Goal: Communication & Community: Answer question/provide support

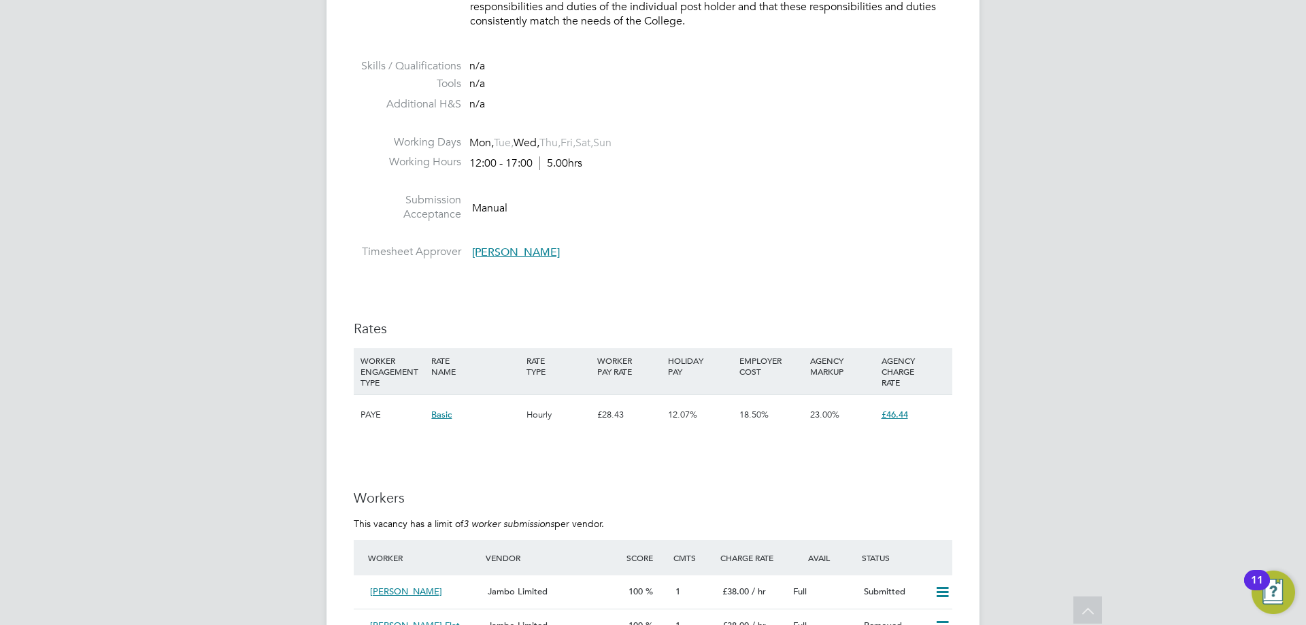
scroll to position [2244, 0]
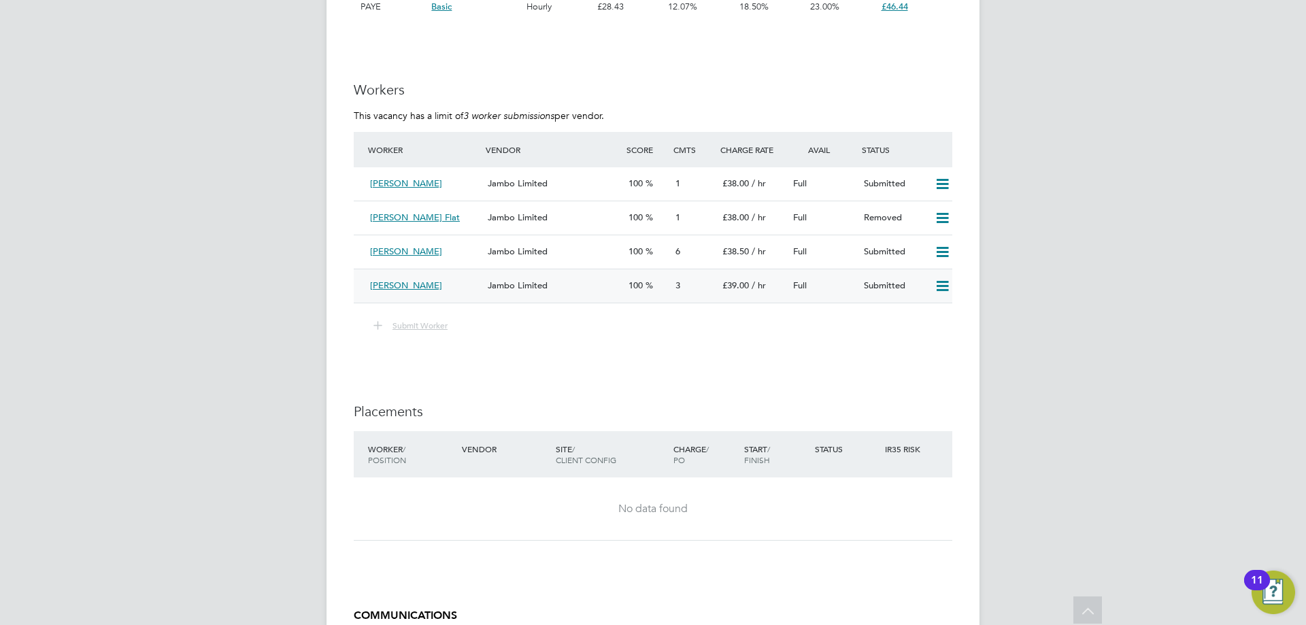
click at [584, 292] on div "Jambo Limited" at bounding box center [552, 286] width 141 height 22
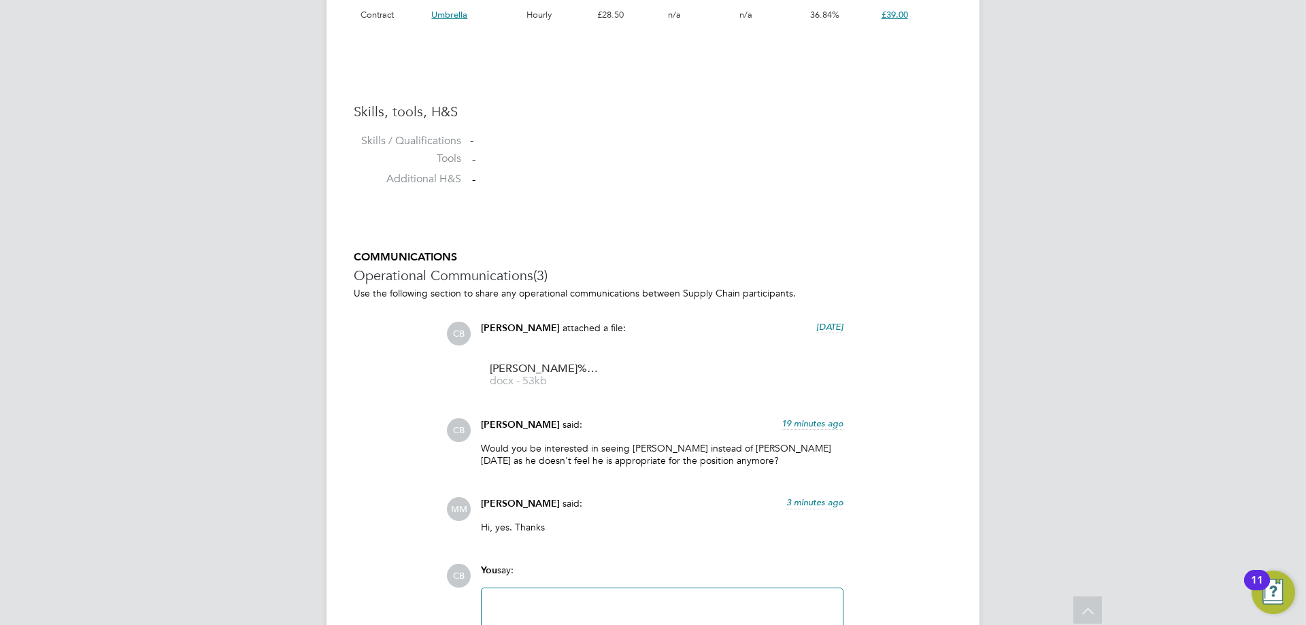
scroll to position [1193, 0]
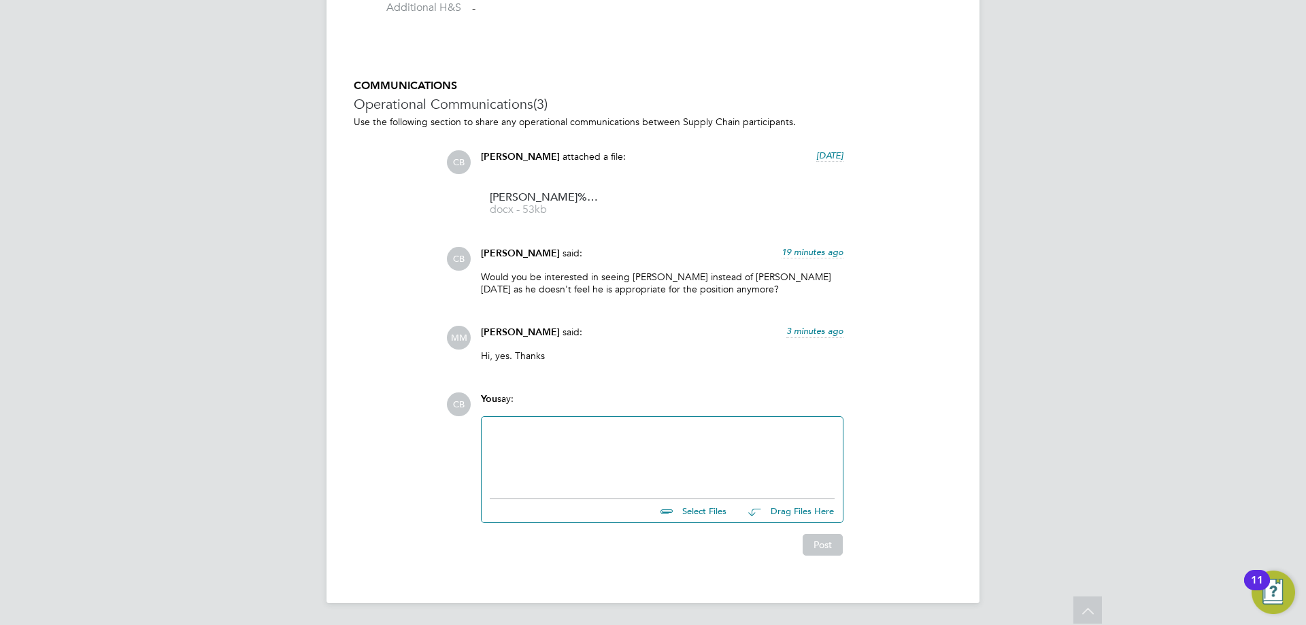
click at [545, 460] on div at bounding box center [662, 454] width 345 height 58
click at [737, 426] on div "Do you have any more details regarding the micro teach oplease" at bounding box center [662, 454] width 345 height 58
click at [783, 439] on div "Do you have any more details regarding the micro teach please" at bounding box center [662, 454] width 345 height 58
click at [826, 547] on button "Post" at bounding box center [822, 545] width 40 height 22
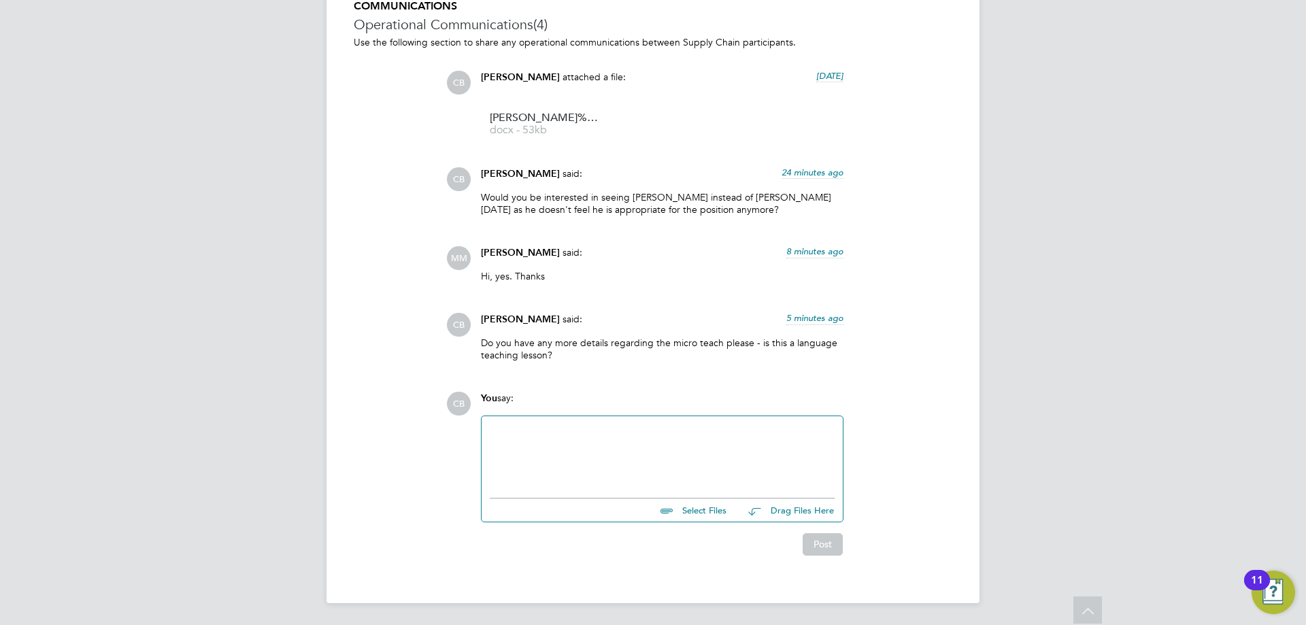
scroll to position [1204, 0]
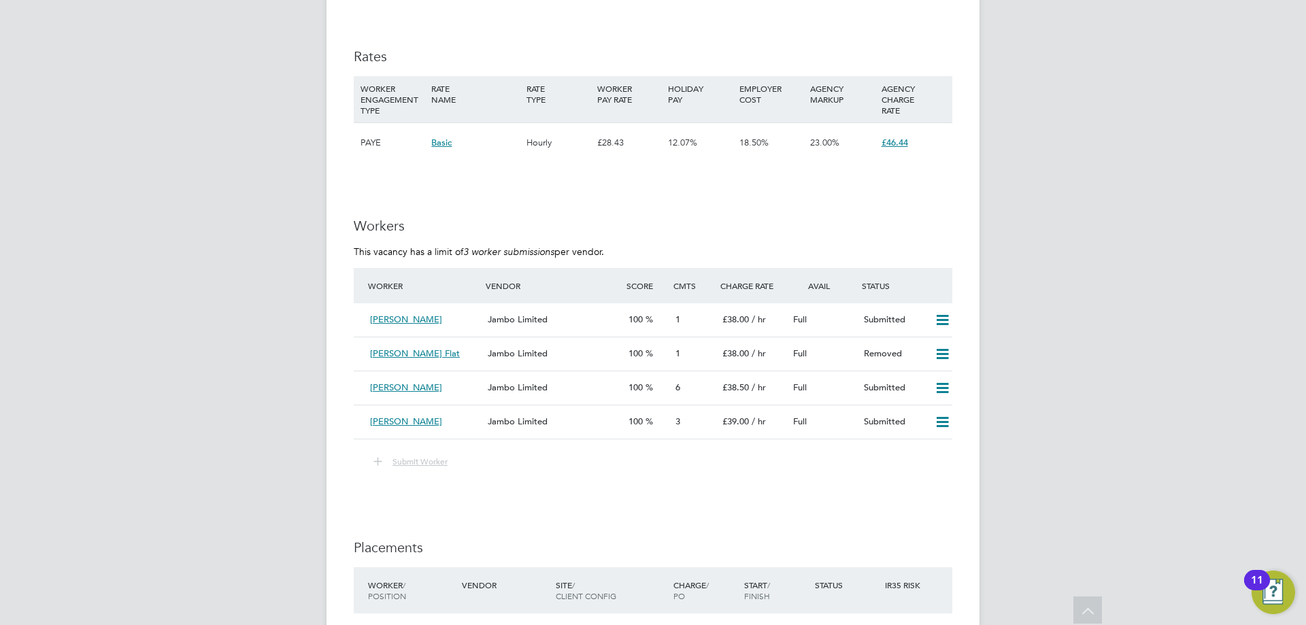
scroll to position [2380, 0]
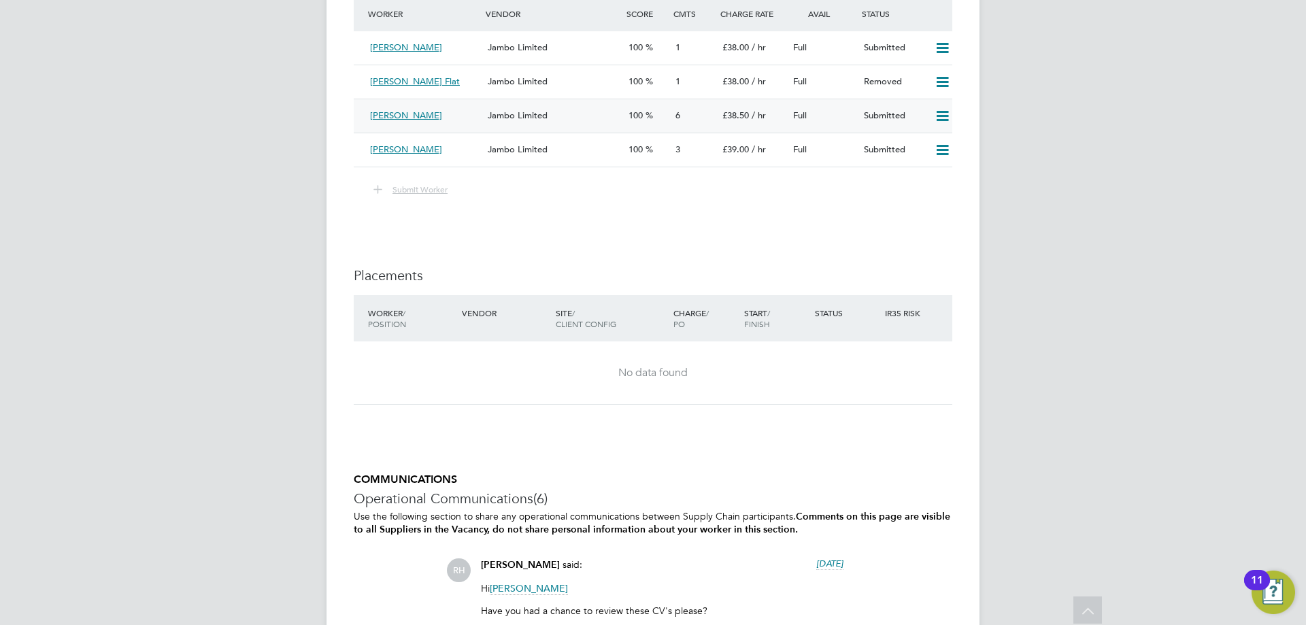
click at [688, 109] on div "6" at bounding box center [693, 116] width 47 height 22
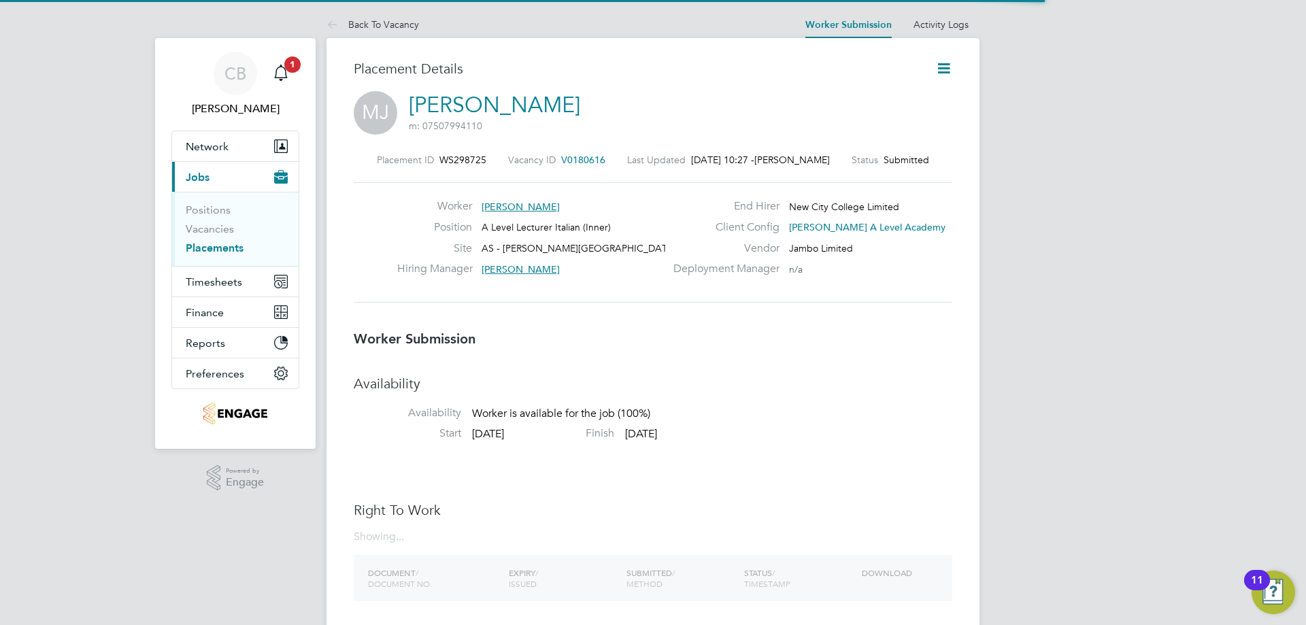
scroll to position [7, 7]
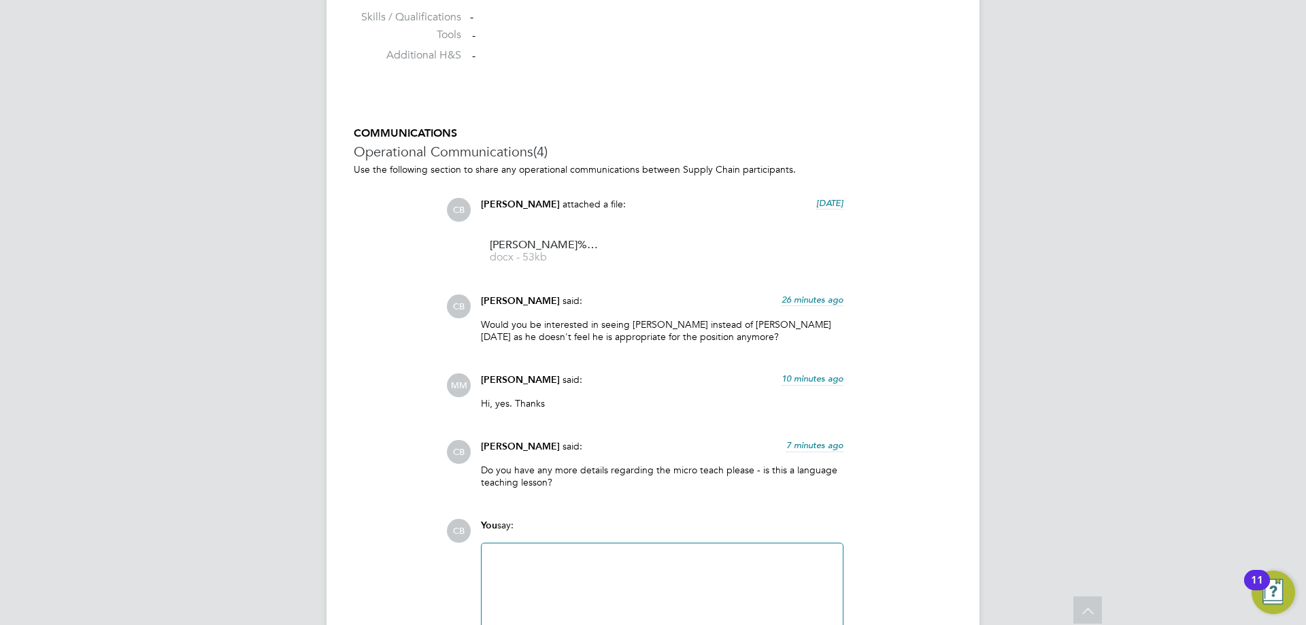
scroll to position [1272, 0]
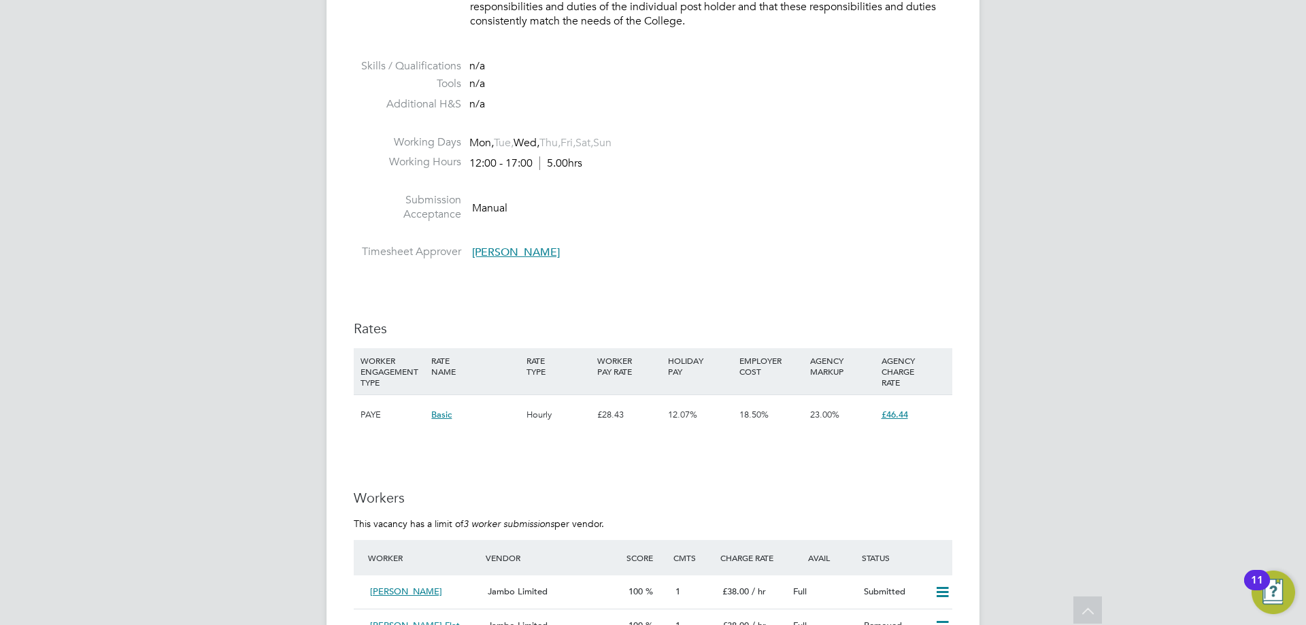
scroll to position [2108, 0]
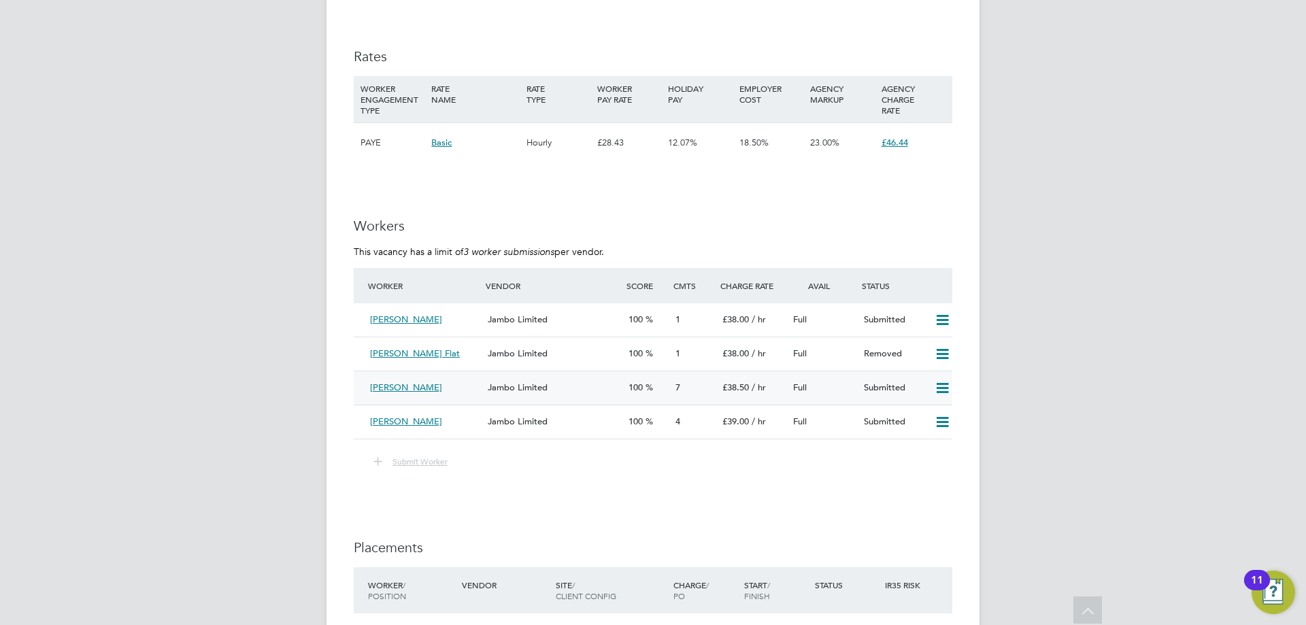
click at [673, 387] on div "7" at bounding box center [693, 388] width 47 height 22
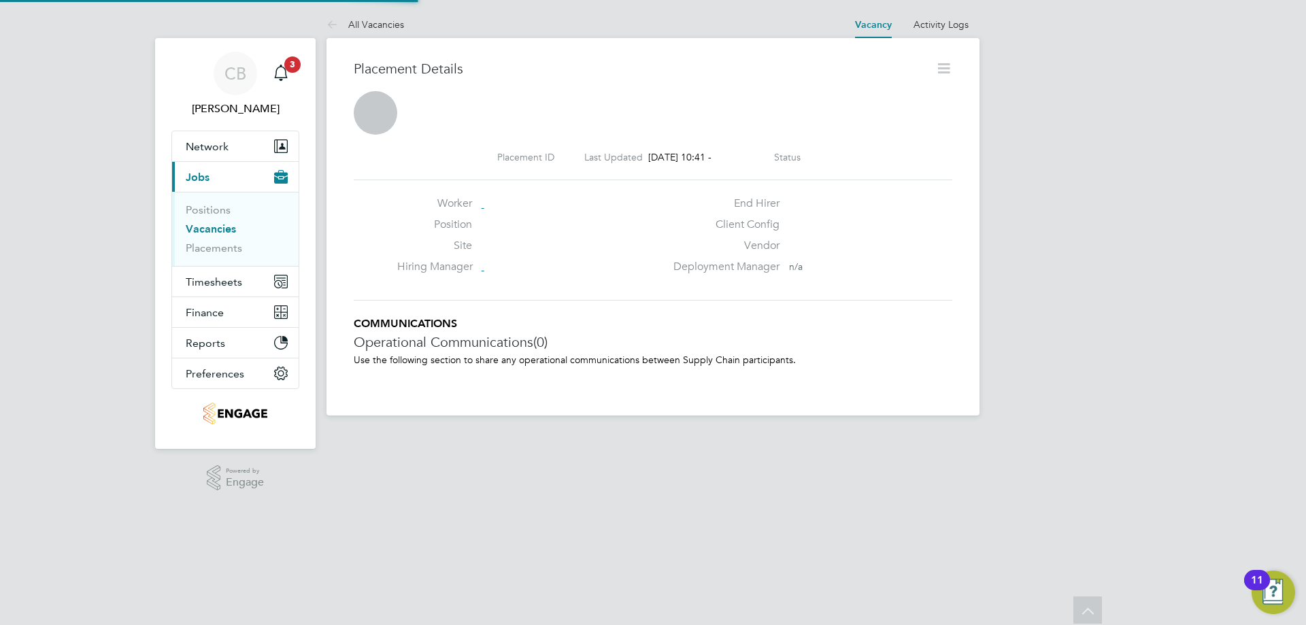
scroll to position [7, 7]
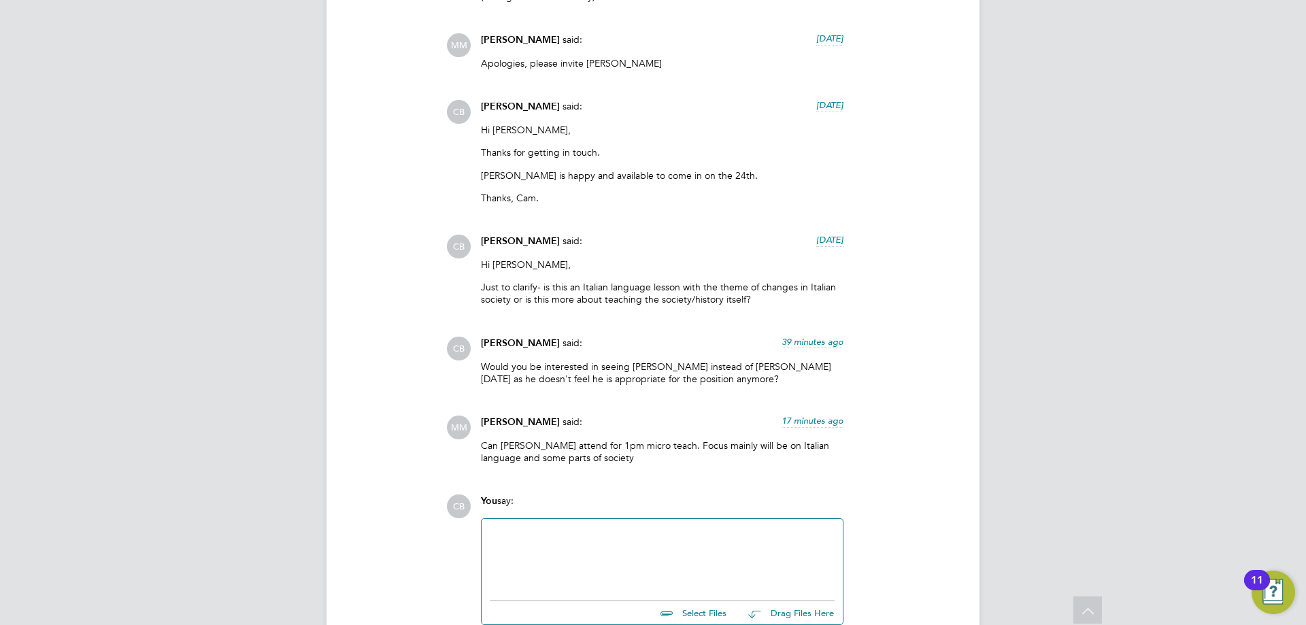
click at [539, 536] on div at bounding box center [662, 556] width 345 height 58
paste div
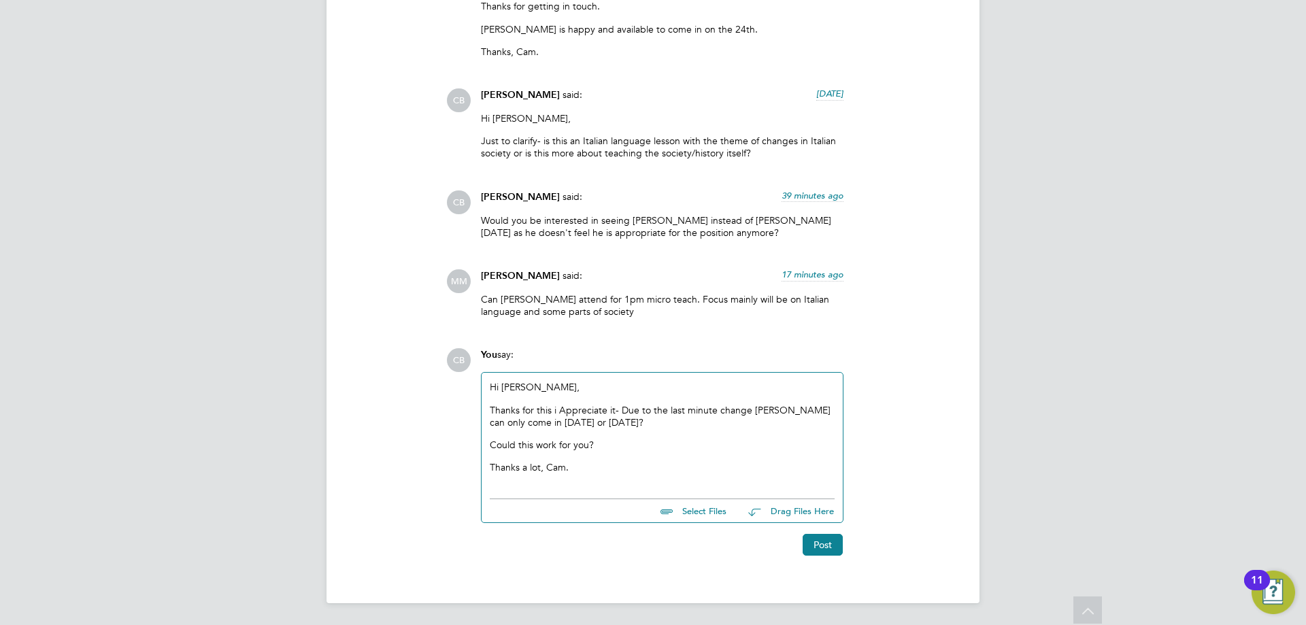
click at [498, 387] on p "Hi [PERSON_NAME]," at bounding box center [662, 387] width 345 height 12
click at [502, 382] on p "Hi [PERSON_NAME]," at bounding box center [662, 387] width 345 height 12
click at [546, 389] on p "Hi @Mohon," at bounding box center [662, 387] width 345 height 12
click at [824, 539] on button "Post" at bounding box center [822, 545] width 40 height 22
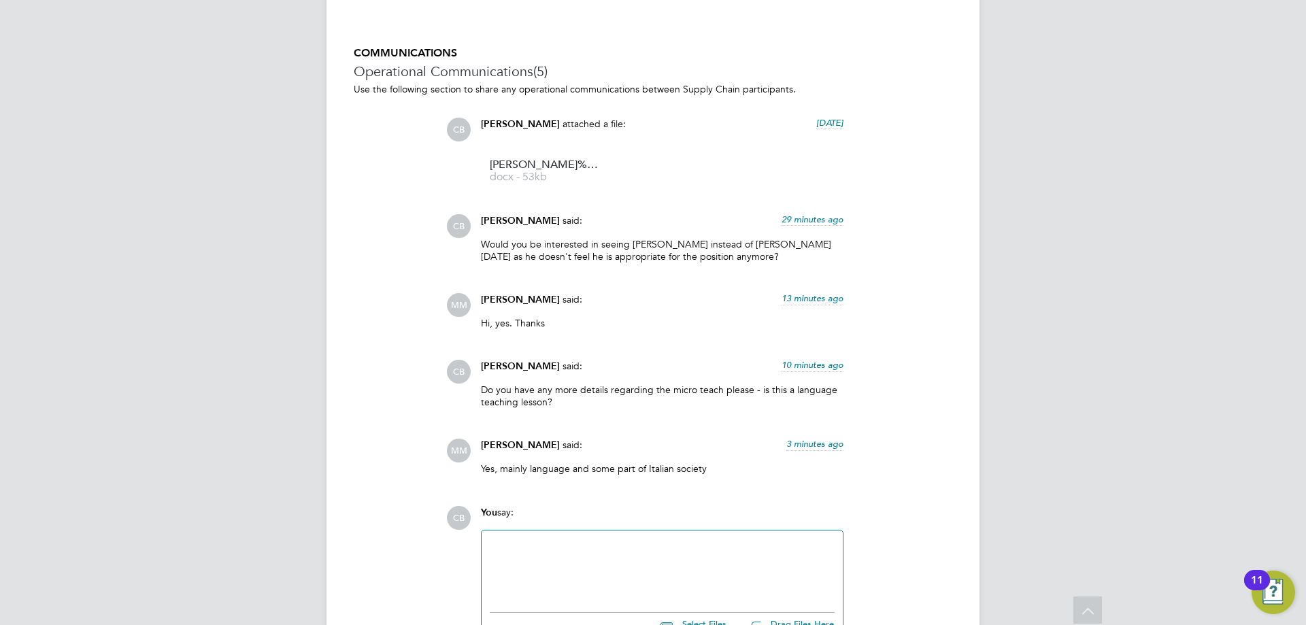
scroll to position [1339, 0]
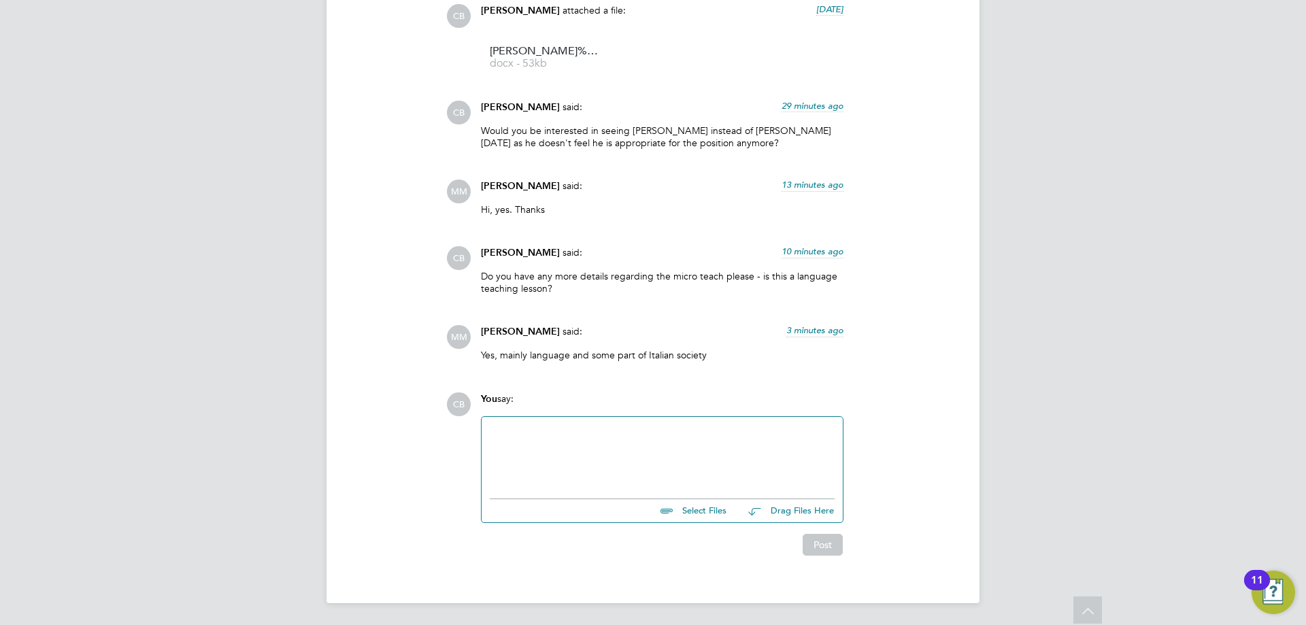
click at [556, 437] on div at bounding box center [662, 454] width 345 height 58
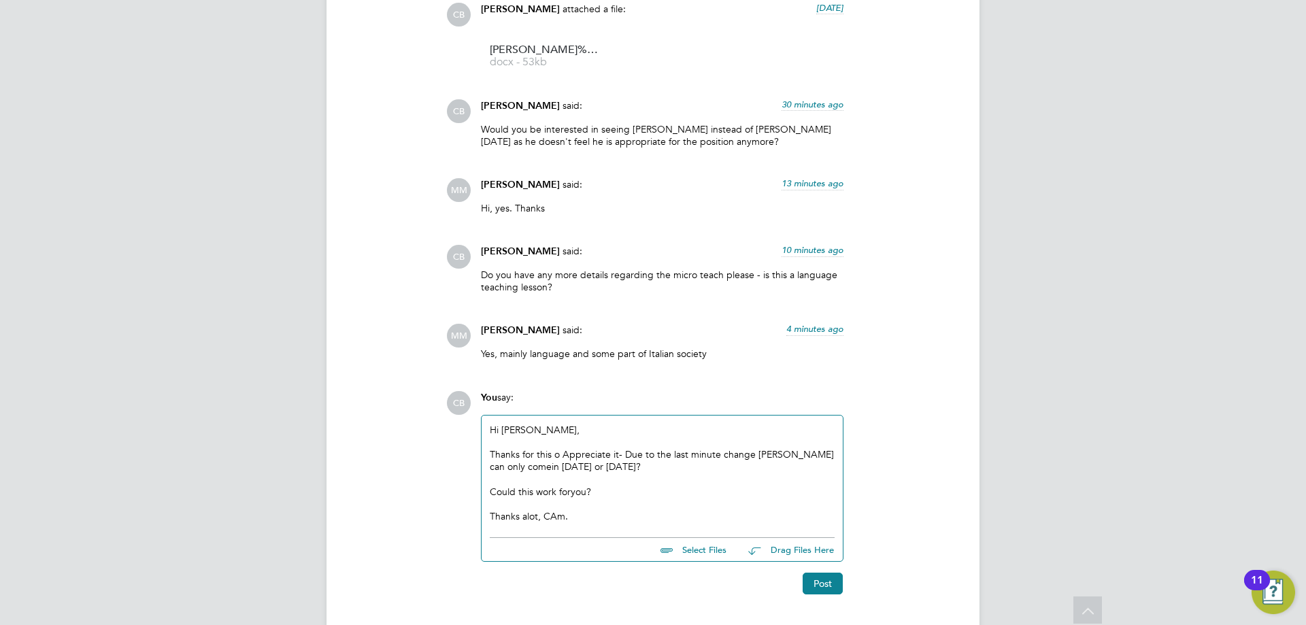
click at [560, 455] on div "Thanks for this o Appreciate it- Due to the last minute change [PERSON_NAME] ca…" at bounding box center [662, 460] width 345 height 24
click at [512, 471] on div "Thanks for this i Appreciate it- Due to the last minute change [PERSON_NAME] ca…" at bounding box center [662, 460] width 345 height 24
click at [546, 472] on div "Thanks for this i Appreciate it- Due to the last minute change [PERSON_NAME] ca…" at bounding box center [662, 460] width 345 height 24
click at [597, 469] on div "Thanks for this i Appreciate it- Due to the last minute change [PERSON_NAME] ca…" at bounding box center [662, 460] width 345 height 24
click at [571, 490] on div "Could this work foryou?" at bounding box center [662, 492] width 345 height 12
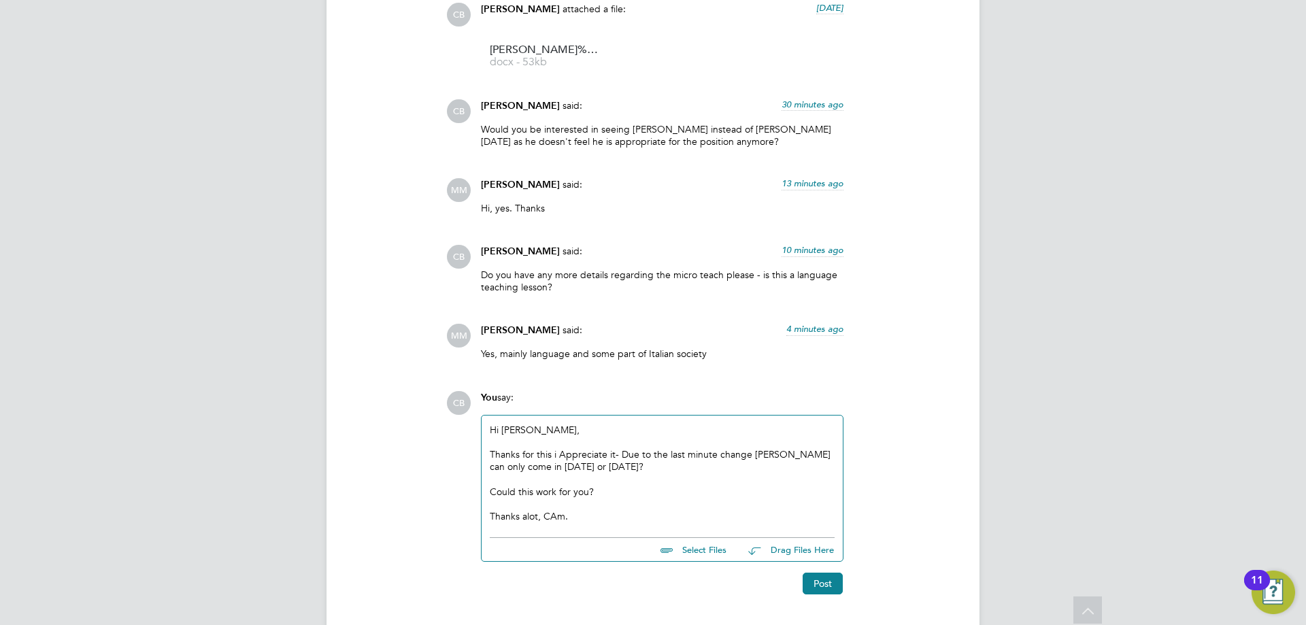
click at [530, 512] on div "Thanks alot, CAm." at bounding box center [662, 516] width 345 height 12
click at [527, 519] on div "Thanks alot, CAm." at bounding box center [662, 516] width 345 height 12
click at [563, 516] on div "Thanks a lot, [GEOGRAPHIC_DATA]." at bounding box center [662, 516] width 345 height 12
click at [817, 577] on button "Post" at bounding box center [822, 584] width 40 height 22
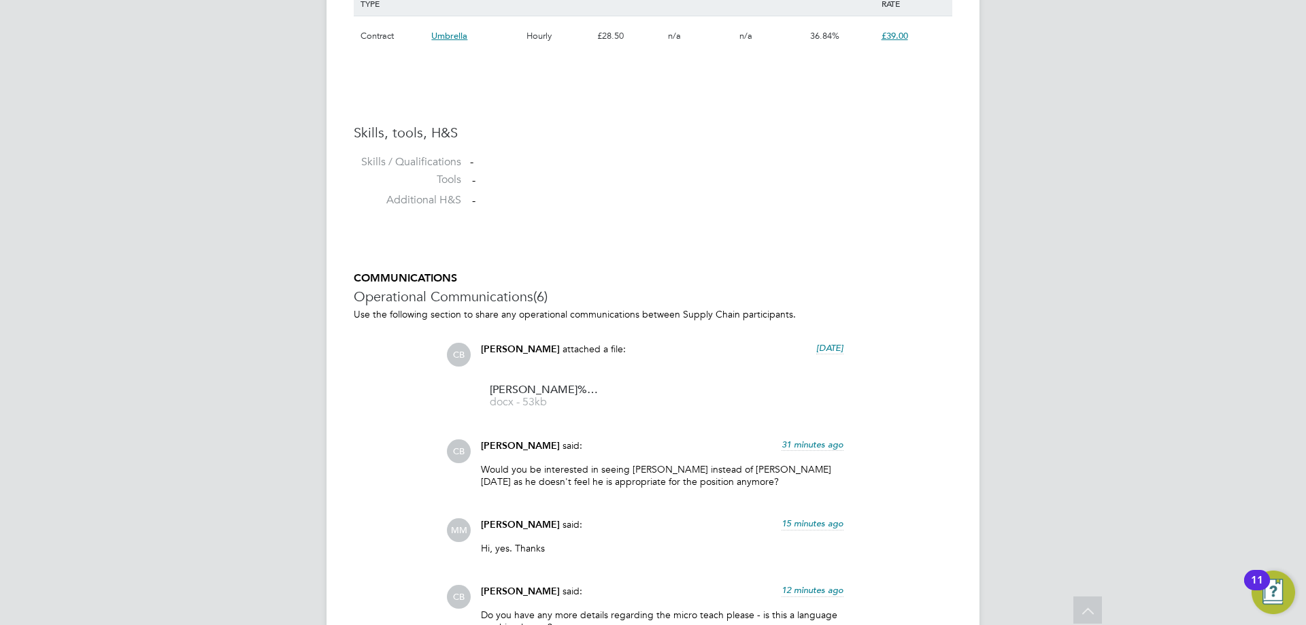
scroll to position [1475, 0]
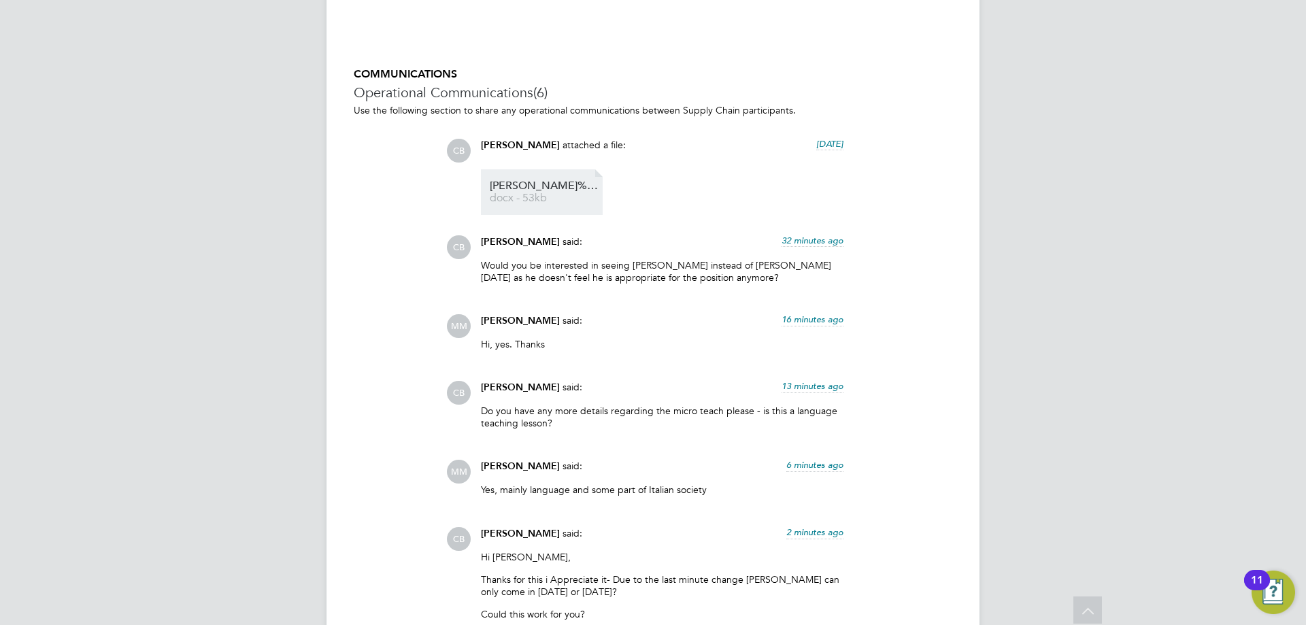
scroll to position [1135, 0]
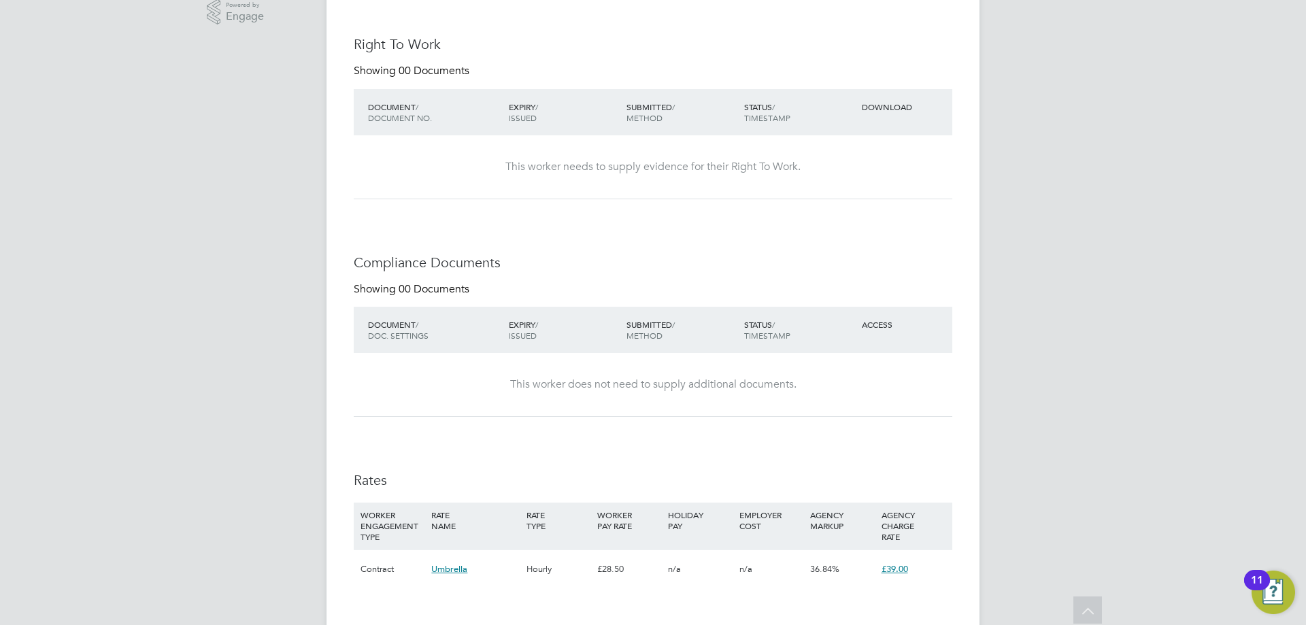
scroll to position [58, 0]
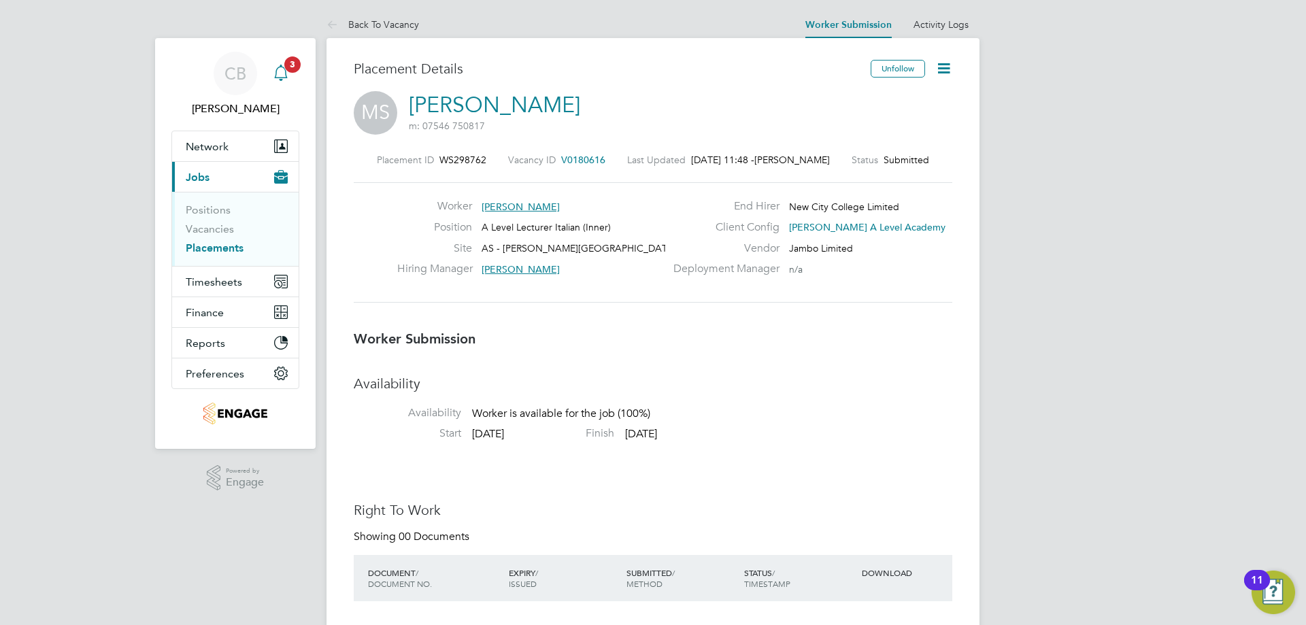
click at [282, 64] on div "Main navigation" at bounding box center [280, 73] width 27 height 27
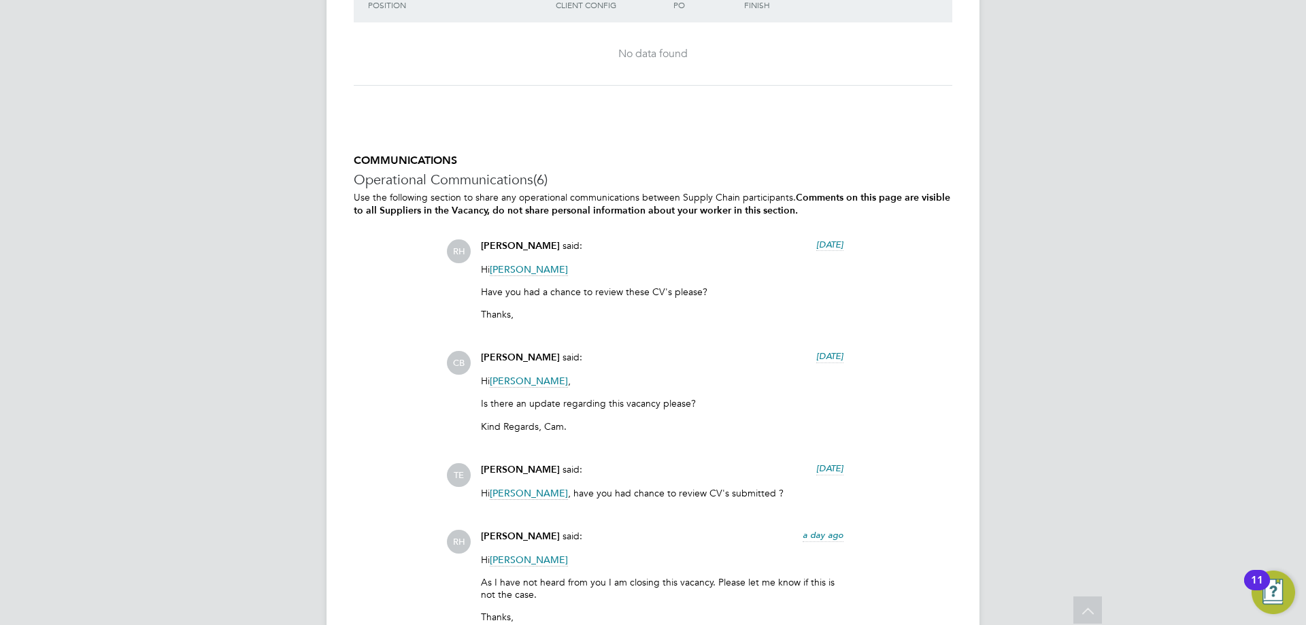
scroll to position [2291, 0]
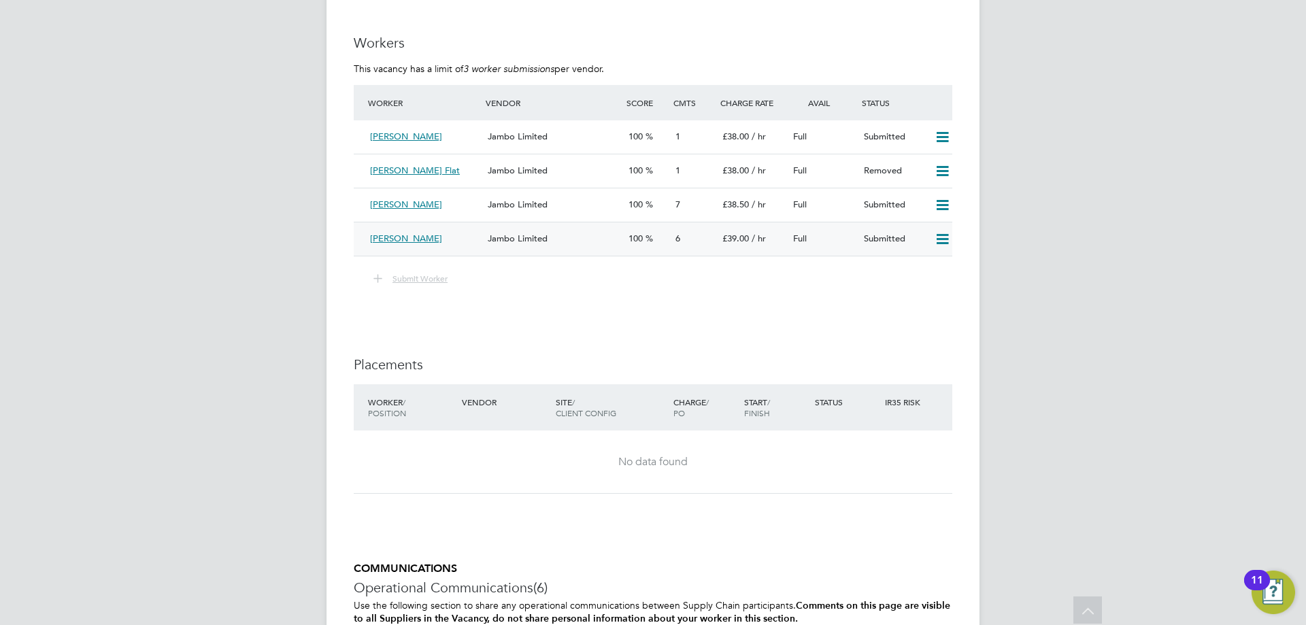
click at [509, 233] on span "Jambo Limited" at bounding box center [518, 239] width 60 height 12
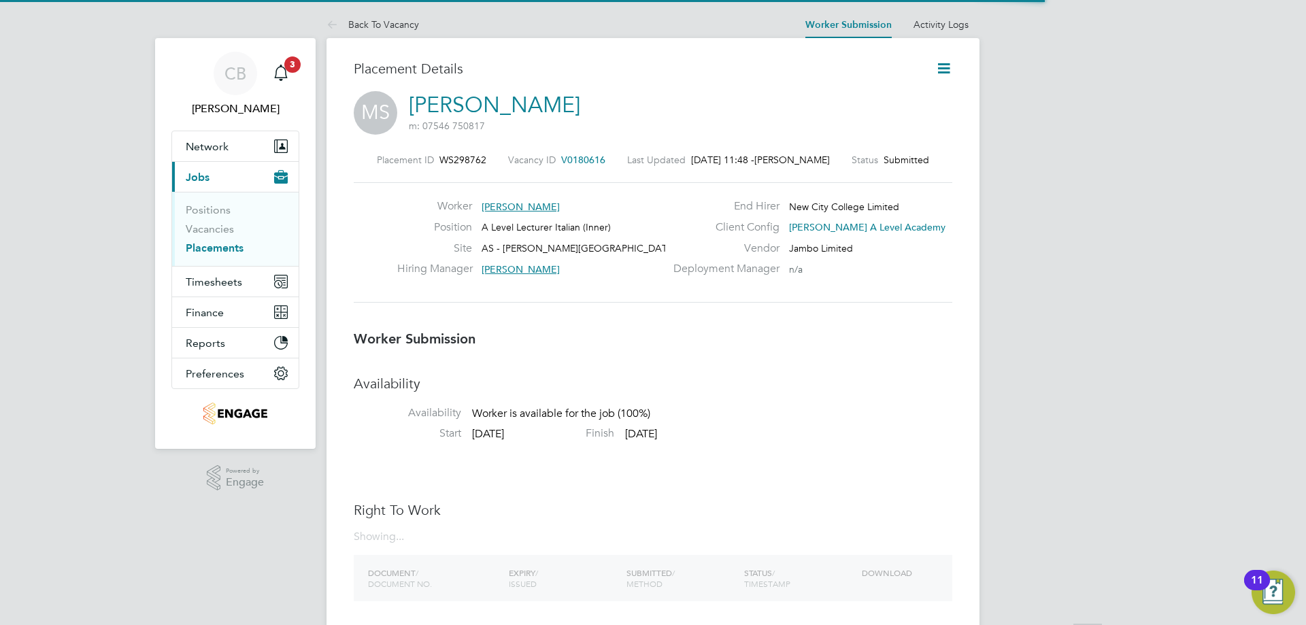
scroll to position [13, 76]
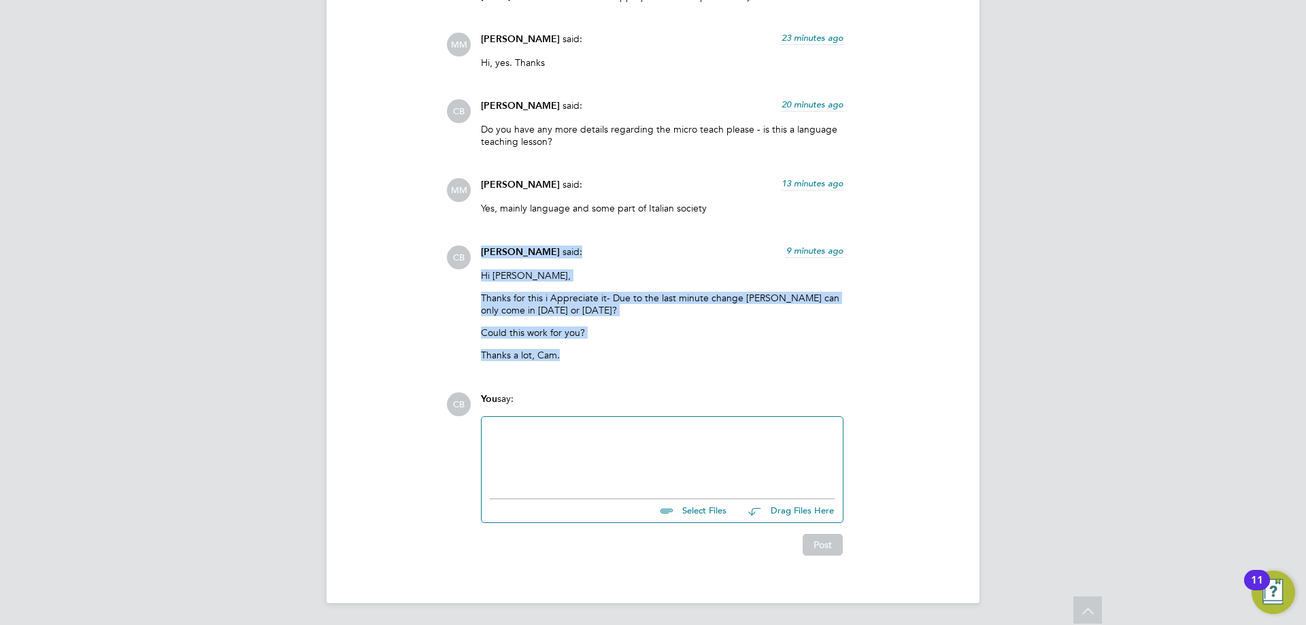
drag, startPoint x: 564, startPoint y: 364, endPoint x: 471, endPoint y: 267, distance: 134.2
click at [471, 267] on div "CB Cameron Bishop said: 9 minutes ago Hi Mohon, Thanks for this i Appreciate it…" at bounding box center [699, 309] width 506 height 126
click at [613, 333] on p "Could this work for you?" at bounding box center [662, 332] width 362 height 12
drag, startPoint x: 571, startPoint y: 352, endPoint x: 480, endPoint y: 276, distance: 118.2
click at [480, 276] on div "Cameron Bishop said: 9 minutes ago Hi Mohon, Thanks for this i Appreciate it- D…" at bounding box center [662, 309] width 376 height 126
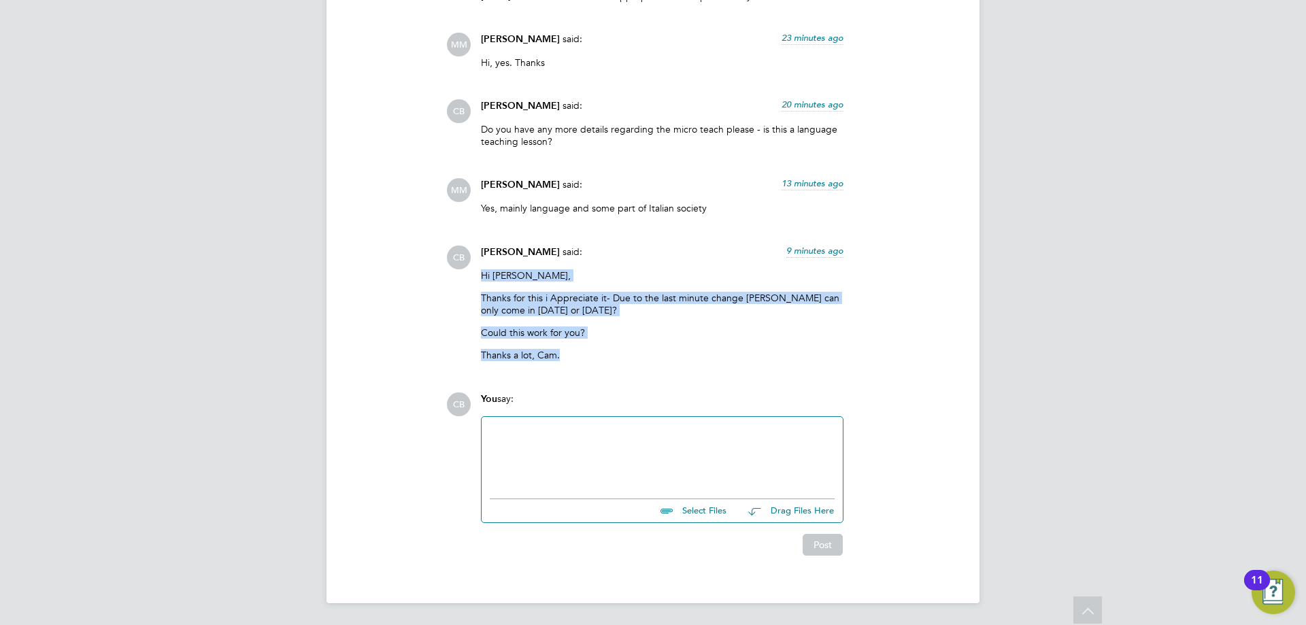
copy div "Hi Mohon, Thanks for this i Appreciate it- Due to the last minute change Maria …"
